Goal: Task Accomplishment & Management: Use online tool/utility

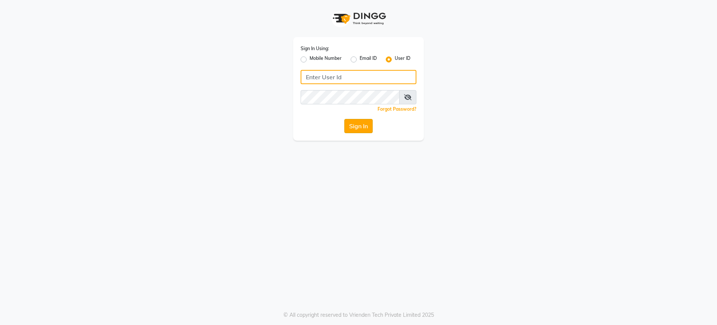
type input "nazia"
click at [357, 123] on button "Sign In" at bounding box center [358, 126] width 28 height 14
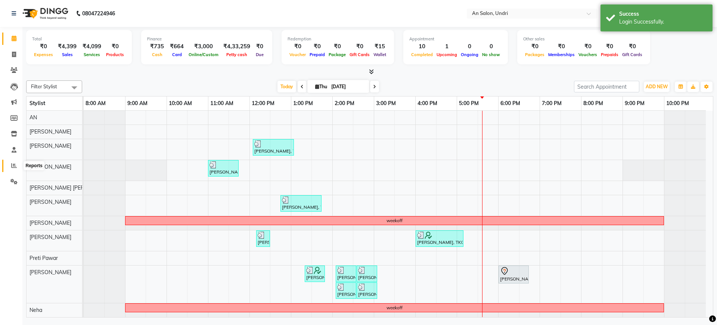
click at [10, 164] on span at bounding box center [13, 165] width 13 height 9
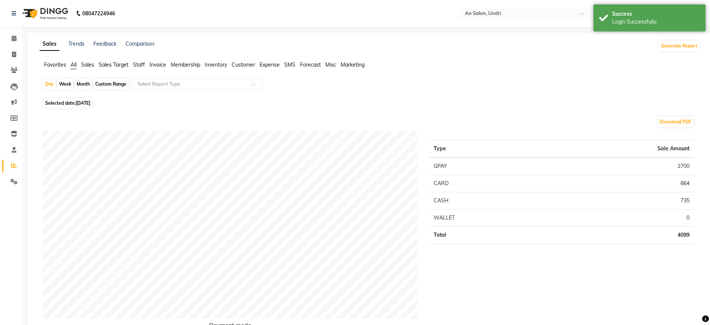
click at [83, 81] on div "Month" at bounding box center [83, 84] width 17 height 10
select select "9"
select select "2025"
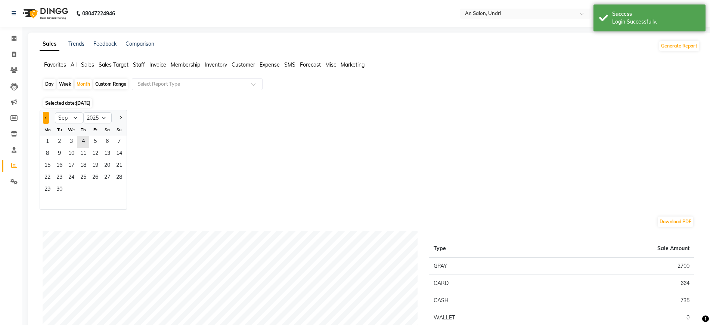
click at [46, 118] on span "Previous month" at bounding box center [46, 117] width 3 height 3
select select "8"
click at [93, 139] on span "1" at bounding box center [95, 142] width 12 height 12
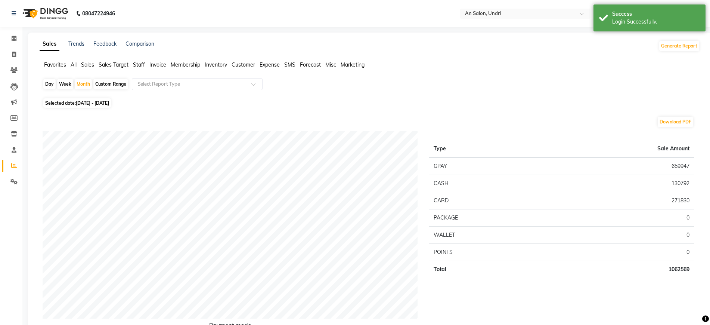
click at [139, 65] on span "Staff" at bounding box center [139, 64] width 12 height 7
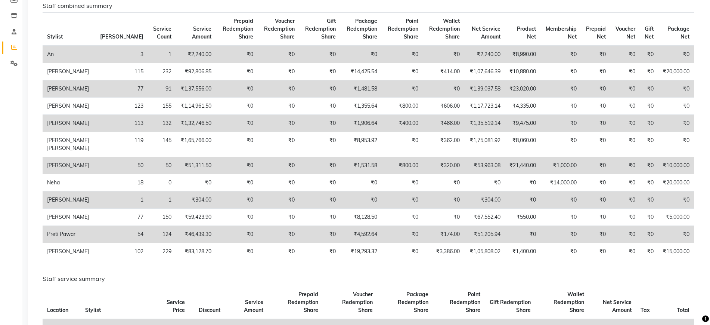
scroll to position [115, 0]
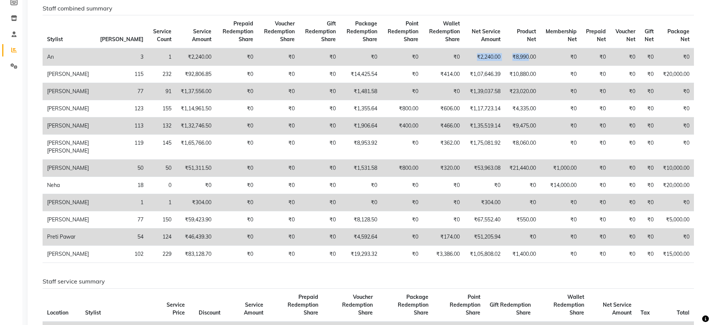
drag, startPoint x: 466, startPoint y: 56, endPoint x: 521, endPoint y: 61, distance: 55.2
click at [521, 61] on tr "An 3 1 ₹2,240.00 ₹0 ₹0 ₹0 ₹0 ₹0 ₹0 ₹2,240.00 ₹8,990.00 ₹0 ₹0 ₹0 ₹0 ₹0" at bounding box center [368, 57] width 651 height 18
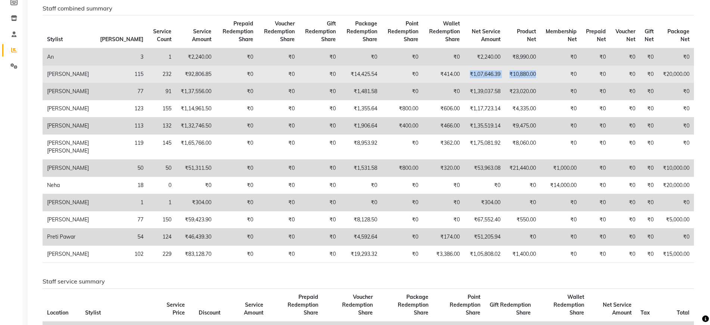
drag, startPoint x: 458, startPoint y: 73, endPoint x: 532, endPoint y: 78, distance: 74.5
click at [532, 78] on tr "[PERSON_NAME] 115 232 ₹92,806.85 ₹0 ₹0 ₹0 ₹14,425.54 ₹0 ₹414.00 ₹1,07,646.39 ₹1…" at bounding box center [368, 74] width 651 height 17
drag, startPoint x: 663, startPoint y: 75, endPoint x: 678, endPoint y: 78, distance: 15.6
click at [678, 78] on td "₹20,000.00" at bounding box center [676, 74] width 36 height 17
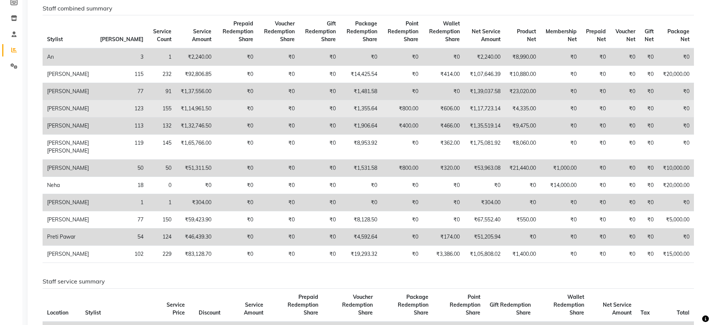
click at [658, 105] on td "₹0" at bounding box center [676, 108] width 36 height 17
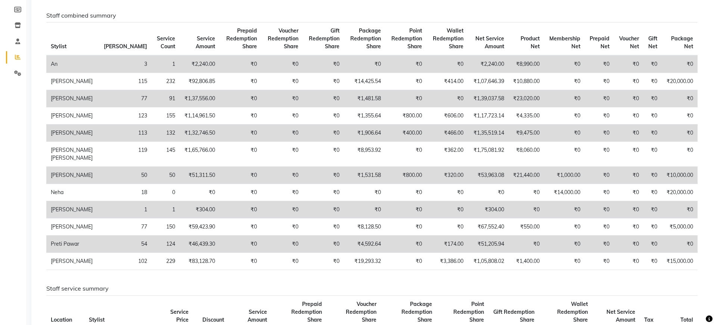
scroll to position [0, 0]
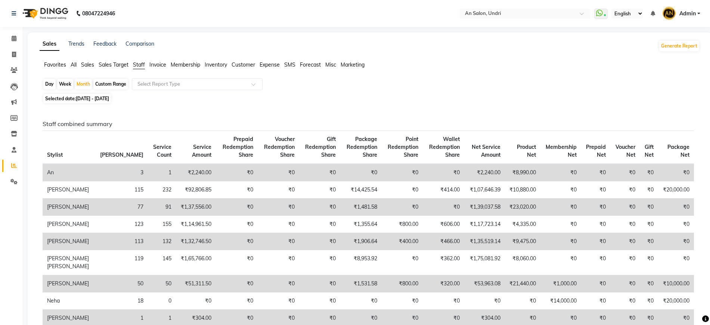
click at [682, 10] on span "Admin" at bounding box center [688, 14] width 16 height 8
click at [660, 54] on link "Sign out" at bounding box center [662, 54] width 68 height 12
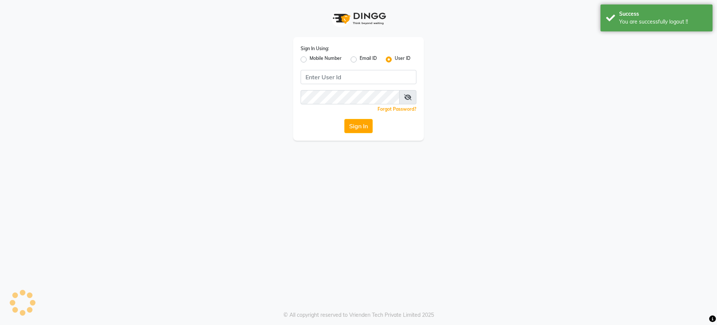
type input "nazia"
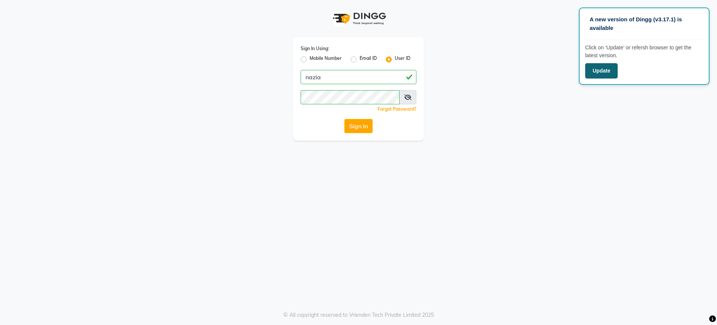
click at [600, 70] on button "Update" at bounding box center [601, 70] width 32 height 15
